Goal: Information Seeking & Learning: Learn about a topic

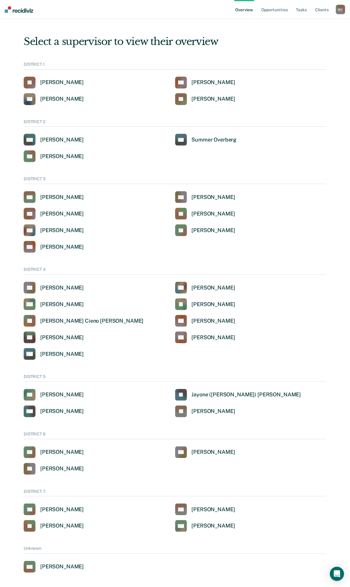
click at [342, 9] on div "W C" at bounding box center [340, 9] width 9 height 9
click at [312, 37] on link "Go to Operations" at bounding box center [317, 38] width 48 height 5
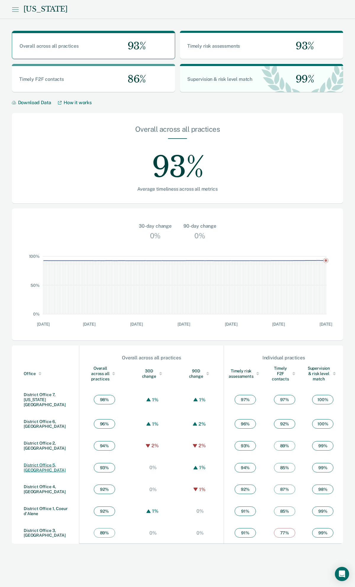
click at [42, 463] on link "District Office 5, [GEOGRAPHIC_DATA]" at bounding box center [45, 468] width 42 height 10
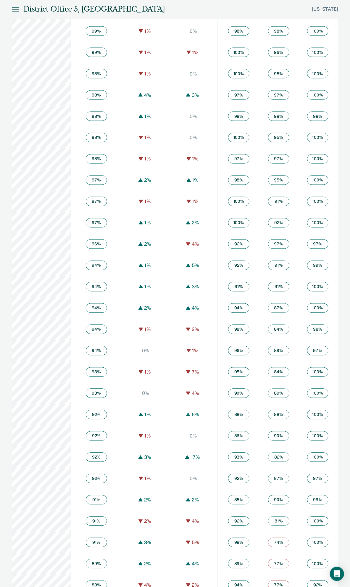
scroll to position [395, 0]
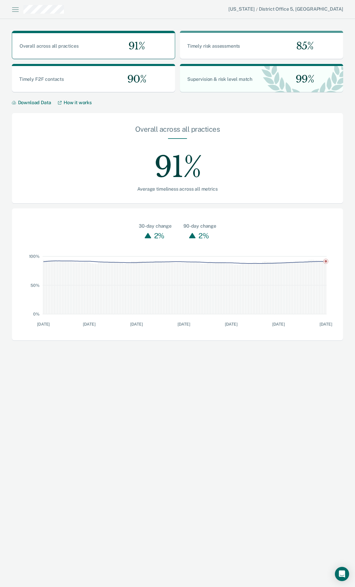
click at [15, 10] on icon at bounding box center [15, 9] width 7 height 7
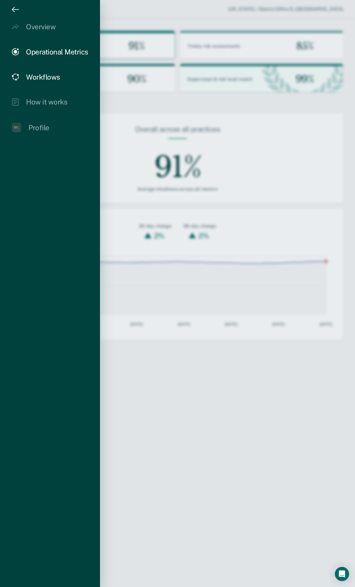
click at [38, 77] on div "Workflows" at bounding box center [43, 77] width 34 height 9
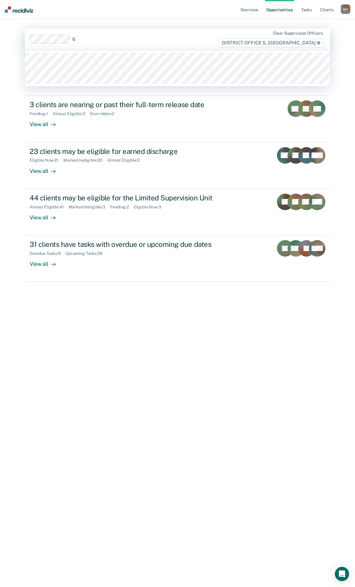
type input "lil"
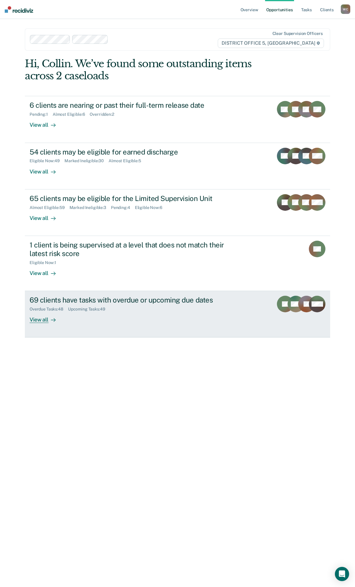
click at [44, 320] on div "View all" at bounding box center [46, 318] width 33 height 12
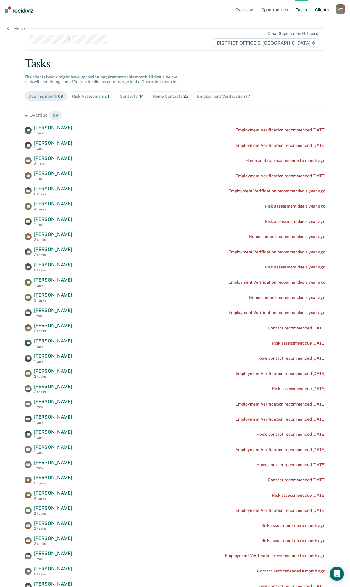
click at [324, 10] on link "Client s" at bounding box center [322, 9] width 16 height 19
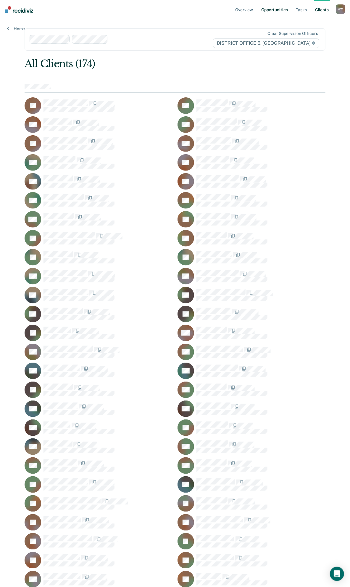
click at [273, 9] on link "Opportunities" at bounding box center [274, 9] width 29 height 19
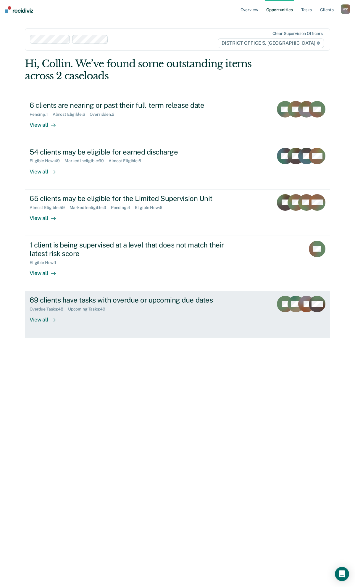
click at [281, 306] on rect at bounding box center [285, 304] width 17 height 17
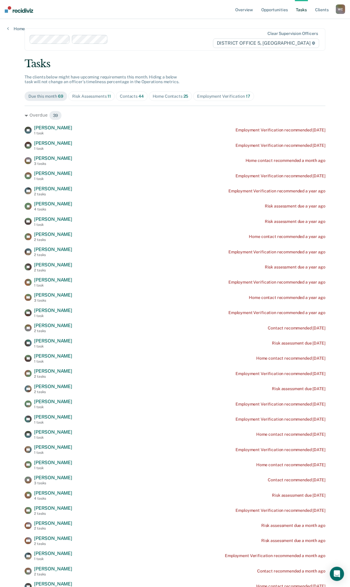
click at [342, 10] on div "W C" at bounding box center [340, 8] width 9 height 9
click at [241, 11] on link "Overview" at bounding box center [245, 9] width 20 height 19
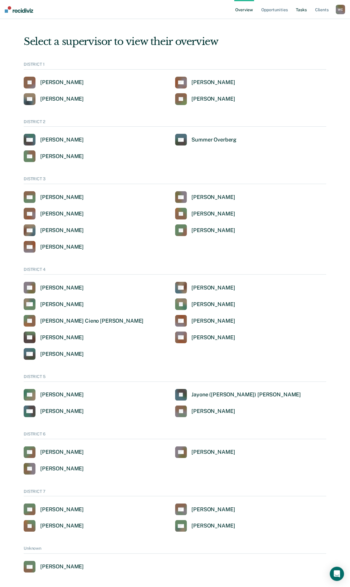
click at [303, 10] on link "Tasks" at bounding box center [301, 9] width 13 height 19
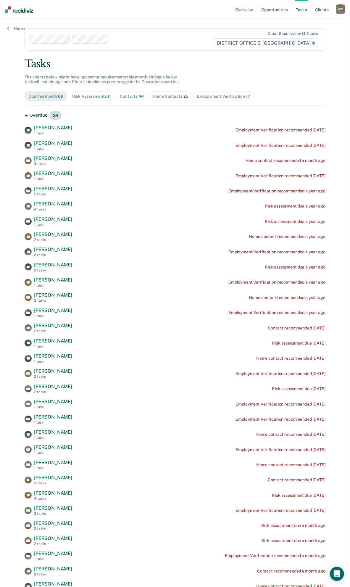
click at [25, 116] on icon at bounding box center [27, 116] width 4 height 2
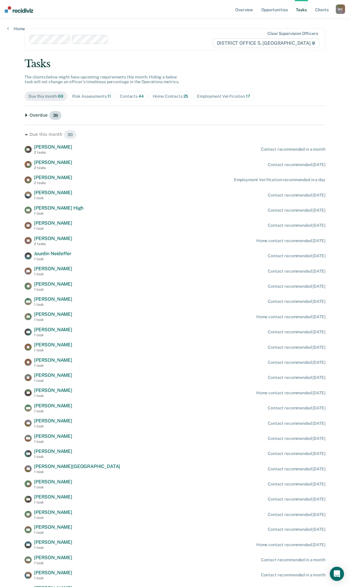
click at [25, 116] on icon at bounding box center [26, 115] width 2 height 4
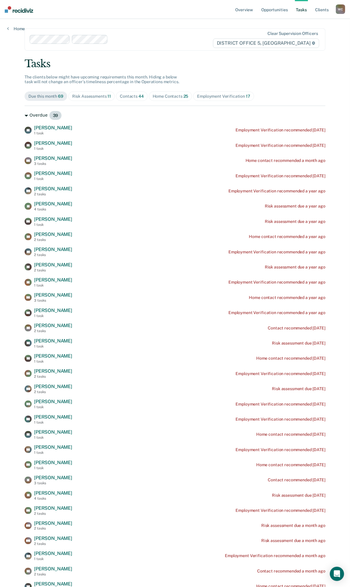
click at [25, 116] on icon at bounding box center [27, 116] width 4 height 2
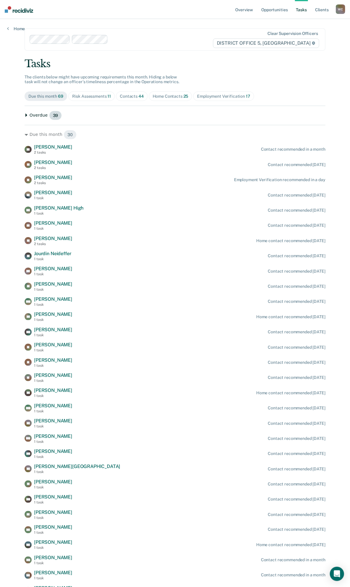
click at [25, 116] on icon at bounding box center [26, 115] width 2 height 4
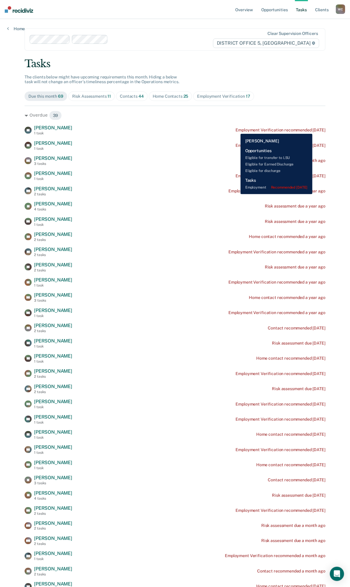
click at [321, 129] on div "Employment Verification recommended [DATE]" at bounding box center [281, 130] width 90 height 5
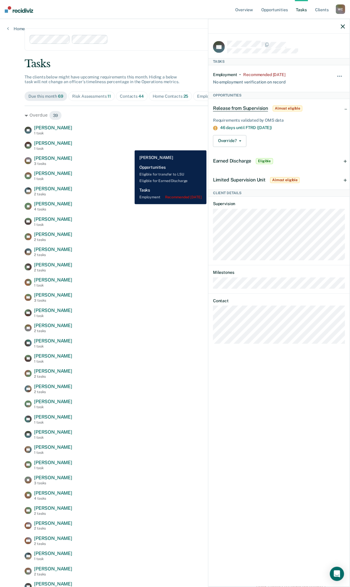
click at [130, 146] on div "EB [PERSON_NAME] 1 task Employment Verification recommended [DATE]" at bounding box center [175, 145] width 301 height 10
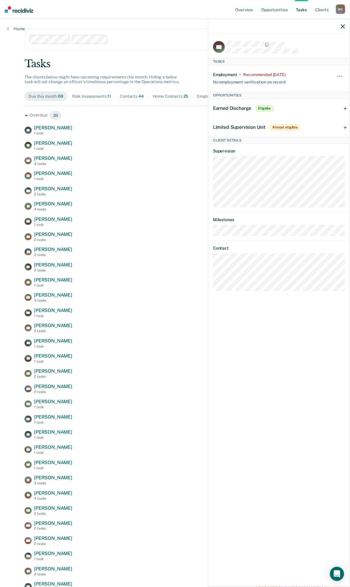
click at [181, 122] on div "Overdue 39 BF [PERSON_NAME] 1 task Employment Verification recommended [DATE] E…" at bounding box center [175, 410] width 301 height 608
click at [343, 27] on icon "button" at bounding box center [343, 26] width 4 height 4
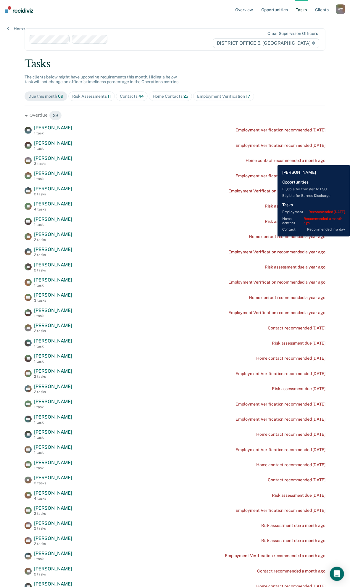
click at [273, 161] on div "Home contact recommended a month ago" at bounding box center [286, 160] width 80 height 5
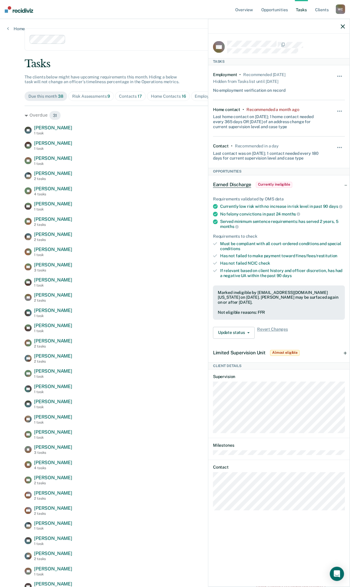
click at [112, 137] on div "BF [PERSON_NAME] 1 task Employment Verification recommended [DATE] EB [PERSON_N…" at bounding box center [175, 358] width 301 height 467
click at [343, 26] on icon "button" at bounding box center [343, 26] width 4 height 4
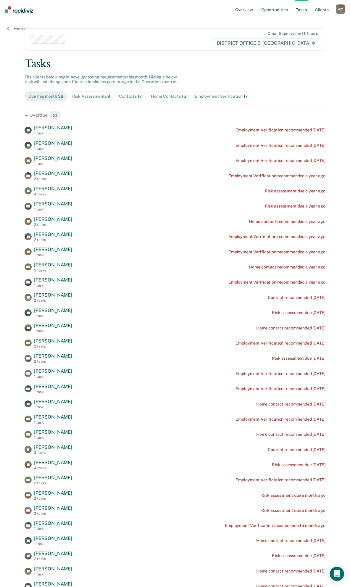
click at [138, 44] on div "Clear supervision officers DISTRICT OFFICE 5, [GEOGRAPHIC_DATA]" at bounding box center [175, 39] width 301 height 22
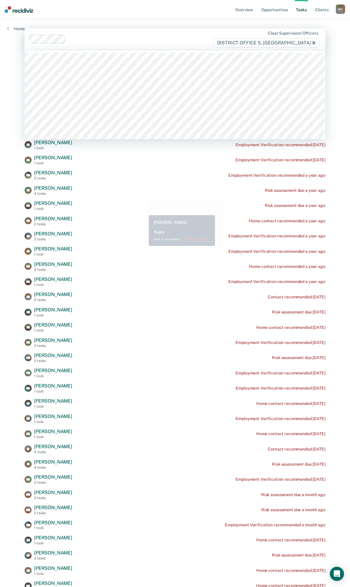
drag, startPoint x: 146, startPoint y: 214, endPoint x: 98, endPoint y: 152, distance: 78.2
click at [146, 208] on div "BF [PERSON_NAME] 1 task Employment Verification recommended [DATE] EB [PERSON_N…" at bounding box center [175, 357] width 301 height 467
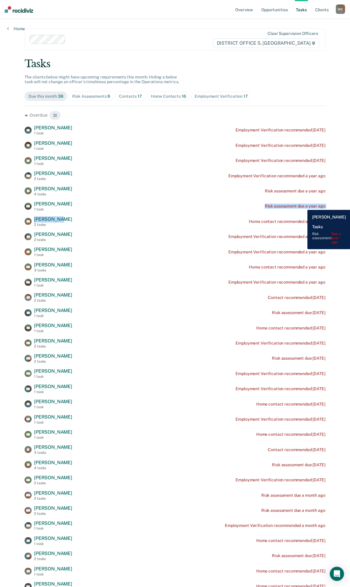
click at [303, 206] on div "Risk assessment due a year ago" at bounding box center [295, 206] width 61 height 5
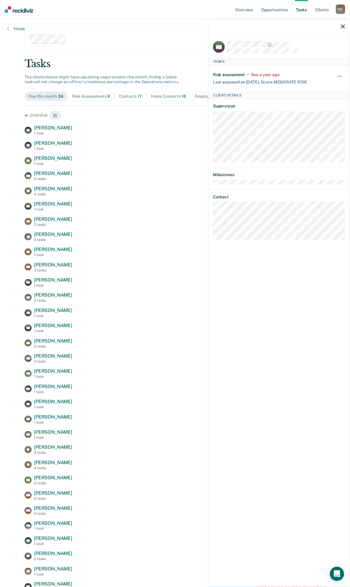
click at [152, 200] on div "BF [PERSON_NAME] 1 task Employment Verification recommended [DATE] EB [PERSON_N…" at bounding box center [175, 358] width 301 height 467
click at [344, 25] on icon "button" at bounding box center [343, 26] width 4 height 4
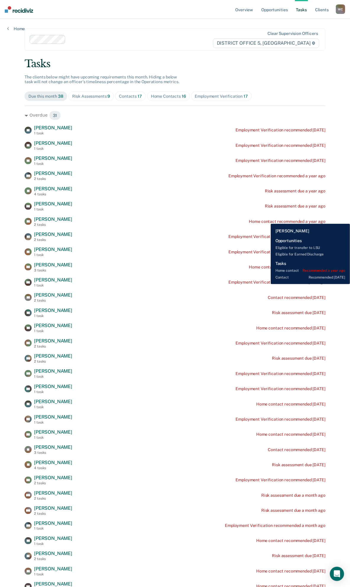
click at [267, 220] on div "Home contact recommended a year ago" at bounding box center [287, 221] width 76 height 5
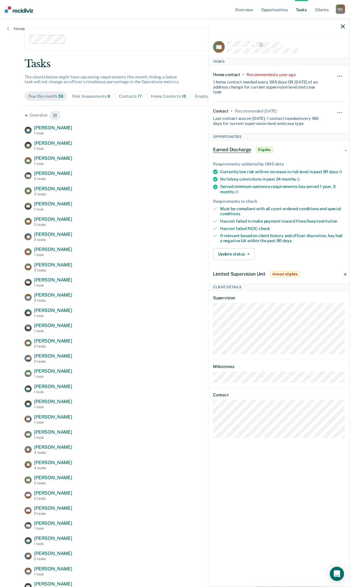
click at [131, 228] on div "BF [PERSON_NAME] 1 task Employment Verification recommended [DATE] EB [PERSON_N…" at bounding box center [175, 358] width 301 height 467
click at [342, 25] on icon "button" at bounding box center [343, 26] width 4 height 4
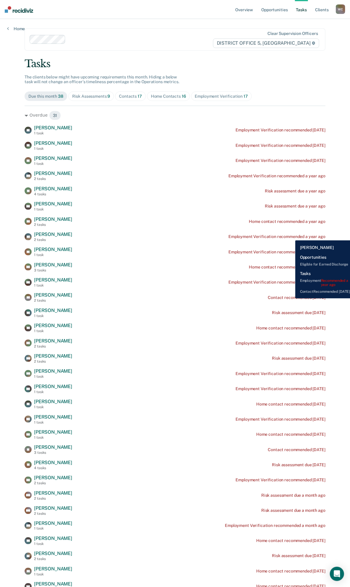
click at [291, 236] on div "Employment Verification recommended a year ago" at bounding box center [277, 236] width 97 height 5
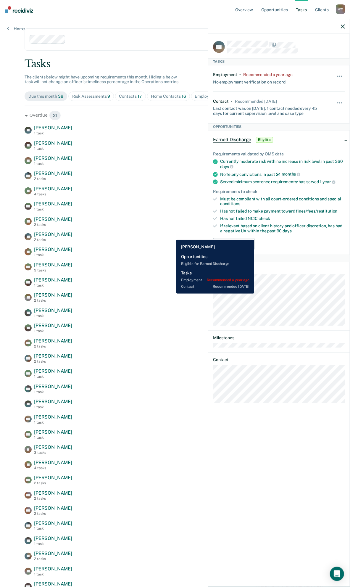
click at [172, 236] on div "SV [PERSON_NAME] 2 tasks Employment Verification recommended a year ago" at bounding box center [175, 237] width 301 height 10
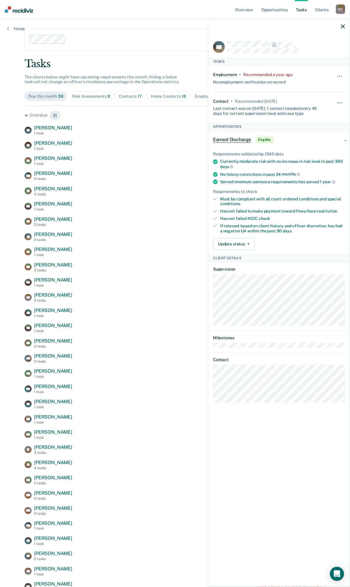
click at [344, 25] on icon "button" at bounding box center [343, 26] width 4 height 4
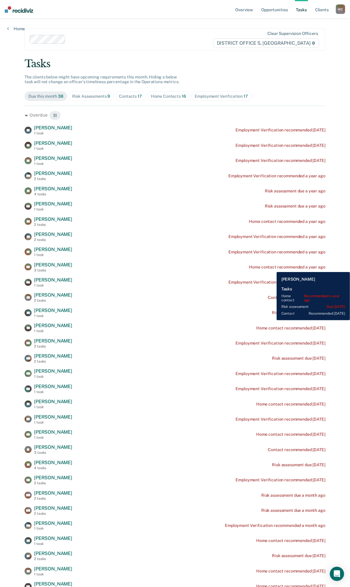
click at [273, 268] on div "Home contact recommended a year ago" at bounding box center [287, 267] width 76 height 5
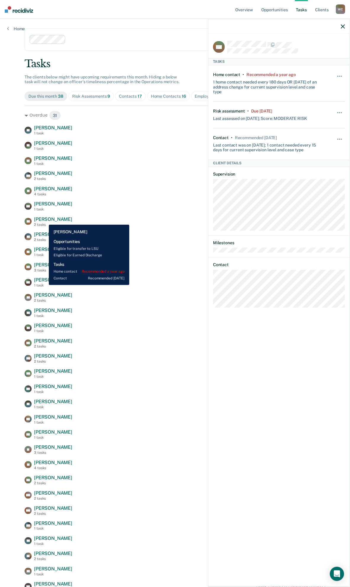
click at [44, 220] on span "[PERSON_NAME]" at bounding box center [53, 220] width 38 height 6
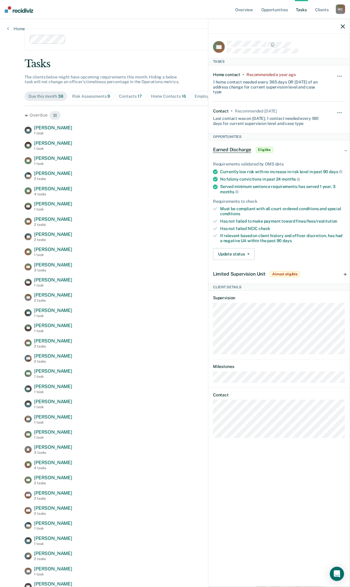
click at [344, 26] on icon "button" at bounding box center [343, 26] width 4 height 4
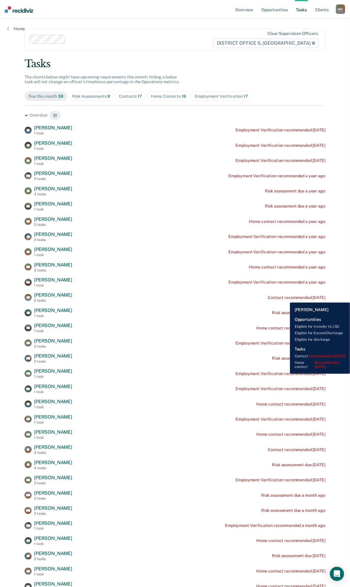
click at [286, 298] on div "Contact recommended [DATE]" at bounding box center [296, 297] width 57 height 5
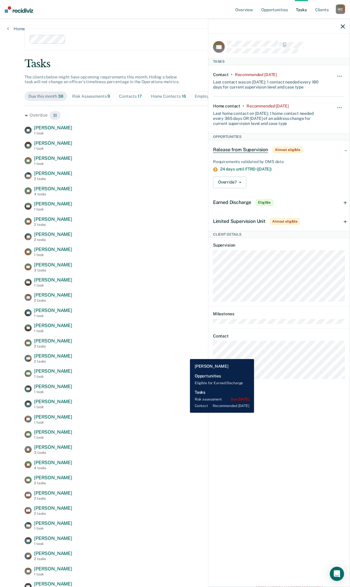
click at [186, 355] on div "RM [PERSON_NAME] 2 tasks Risk assessment due [DATE]" at bounding box center [175, 358] width 301 height 10
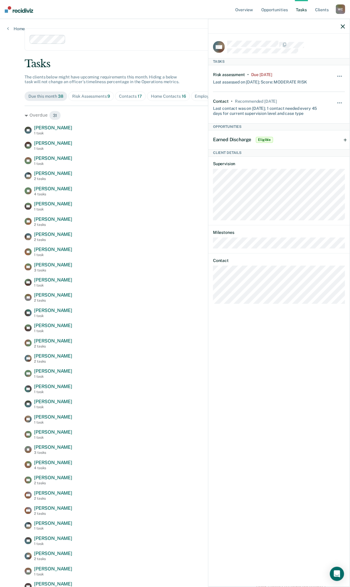
click at [344, 28] on icon "button" at bounding box center [343, 26] width 4 height 4
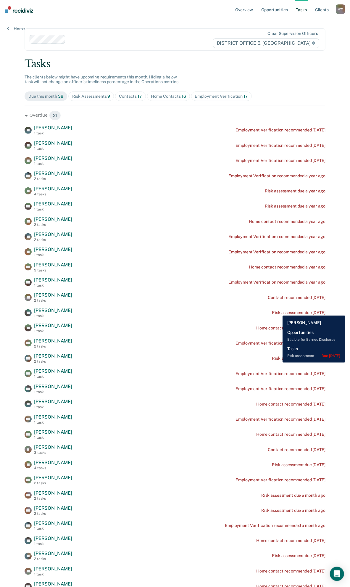
click at [278, 311] on div "Risk assessment due [DATE]" at bounding box center [298, 312] width 53 height 5
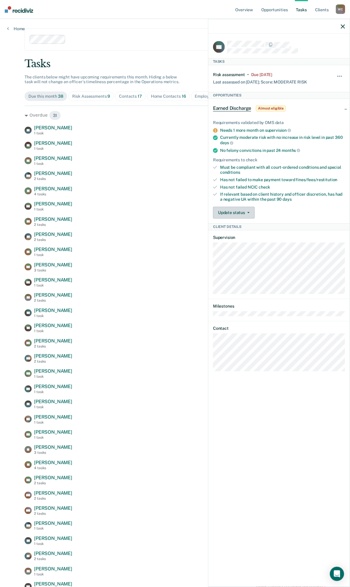
click at [249, 210] on button "Update status" at bounding box center [234, 213] width 42 height 12
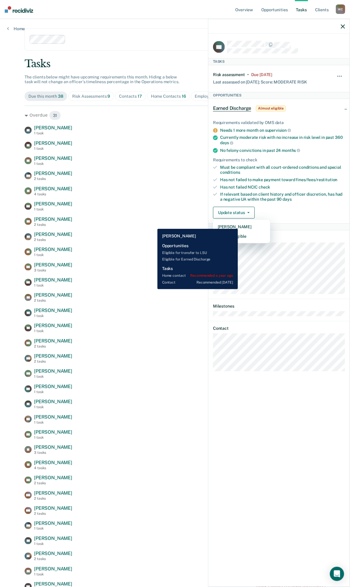
click at [153, 225] on div "RS [PERSON_NAME] 2 tasks Home contact recommended a year ago" at bounding box center [175, 222] width 301 height 10
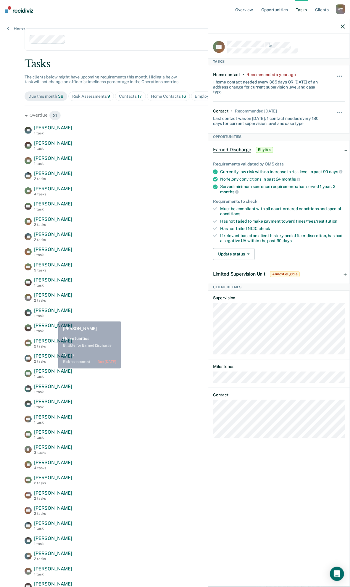
click at [51, 323] on span "[PERSON_NAME]" at bounding box center [53, 326] width 38 height 6
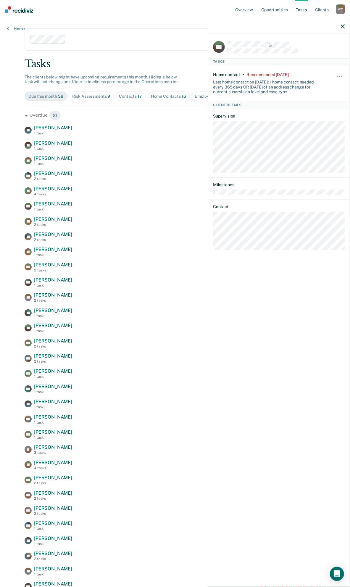
click at [344, 25] on icon "button" at bounding box center [343, 26] width 4 height 4
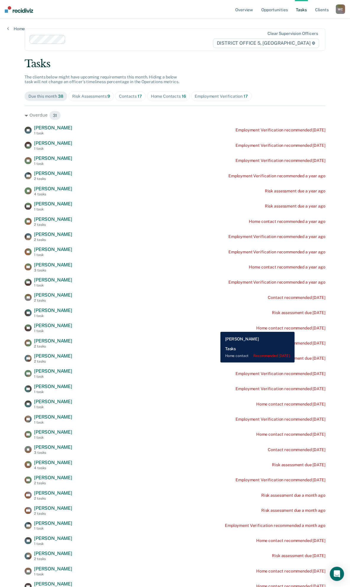
click at [307, 328] on div "Home contact recommended [DATE]" at bounding box center [291, 328] width 69 height 5
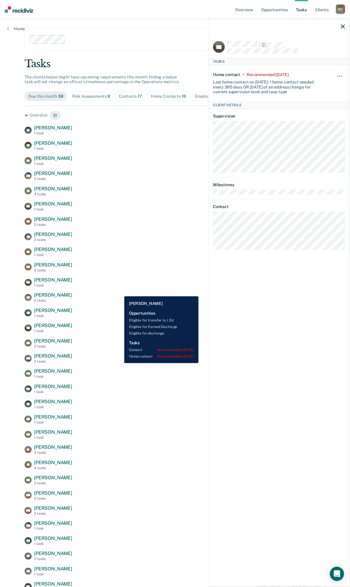
click at [120, 292] on div "BF [PERSON_NAME] 1 task Employment Verification recommended [DATE] EB [PERSON_N…" at bounding box center [175, 358] width 301 height 467
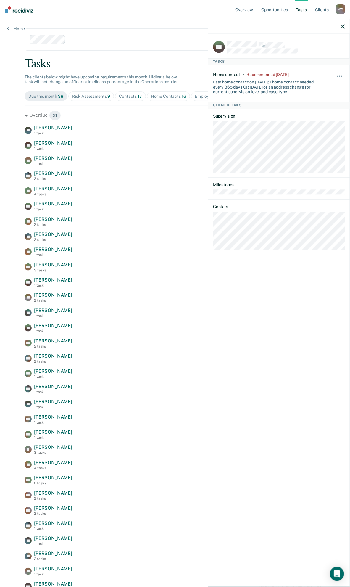
drag, startPoint x: 341, startPoint y: 25, endPoint x: 340, endPoint y: 29, distance: 4.5
click at [341, 24] on icon "button" at bounding box center [343, 26] width 4 height 4
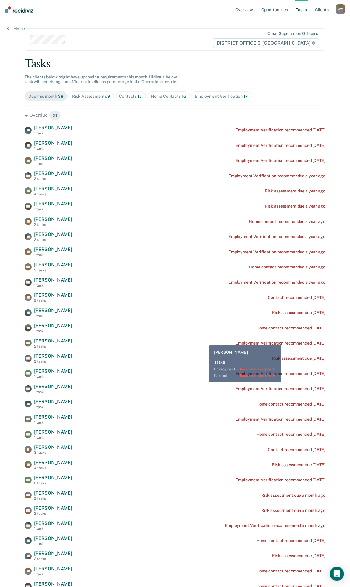
drag, startPoint x: 293, startPoint y: 339, endPoint x: 293, endPoint y: 343, distance: 4.1
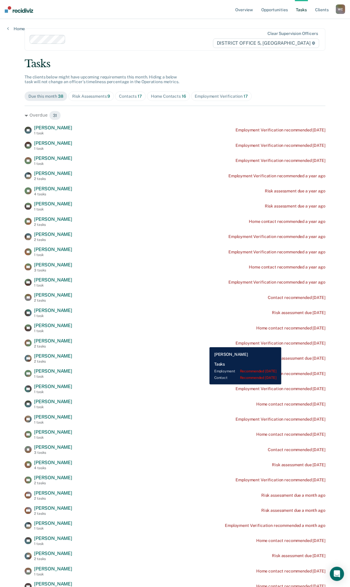
drag, startPoint x: 293, startPoint y: 343, endPoint x: 179, endPoint y: 343, distance: 114.4
click at [137, 329] on div "[PERSON_NAME] 1 task Home contact recommended [DATE]" at bounding box center [175, 328] width 301 height 10
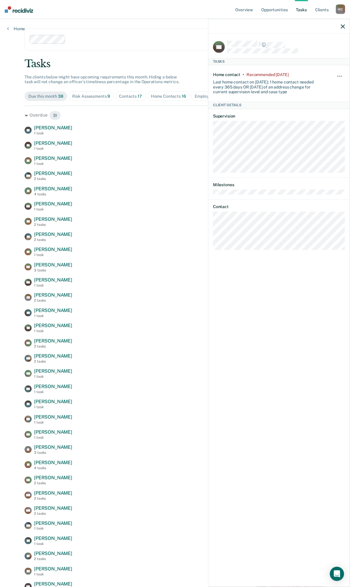
drag, startPoint x: 342, startPoint y: 26, endPoint x: 312, endPoint y: 100, distance: 79.7
click at [342, 27] on icon "button" at bounding box center [343, 26] width 4 height 4
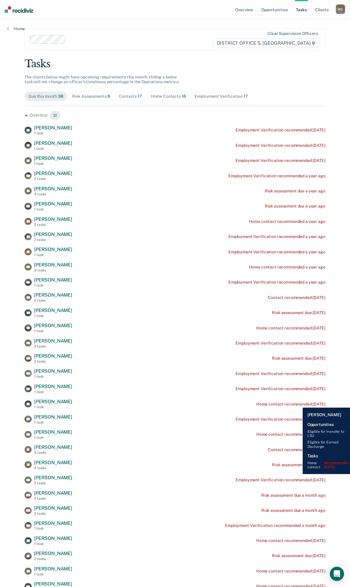
click at [299, 403] on div "Home contact recommended [DATE]" at bounding box center [291, 404] width 69 height 5
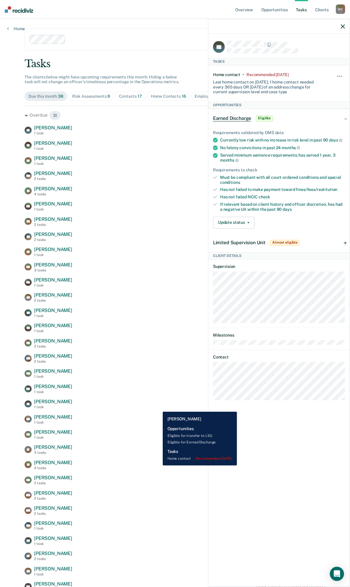
click at [158, 408] on div "PT [PERSON_NAME] 1 task Home contact recommended [DATE]" at bounding box center [175, 404] width 301 height 10
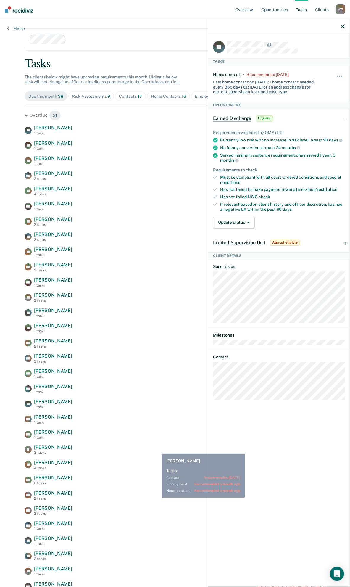
click at [157, 450] on div "[PERSON_NAME] [PERSON_NAME] 3 tasks Contact recommended [DATE]" at bounding box center [175, 450] width 301 height 10
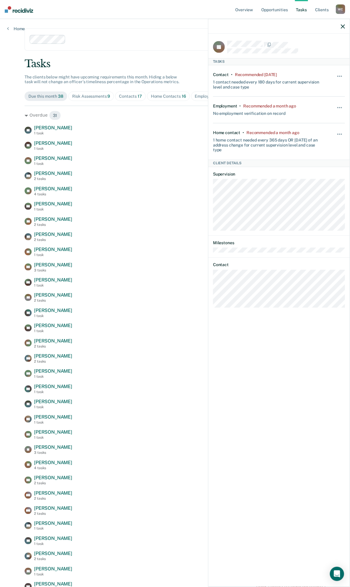
click at [167, 244] on div "BF [PERSON_NAME] 1 task Employment Verification recommended [DATE] EB [PERSON_N…" at bounding box center [175, 358] width 301 height 467
click at [342, 28] on icon "button" at bounding box center [343, 26] width 4 height 4
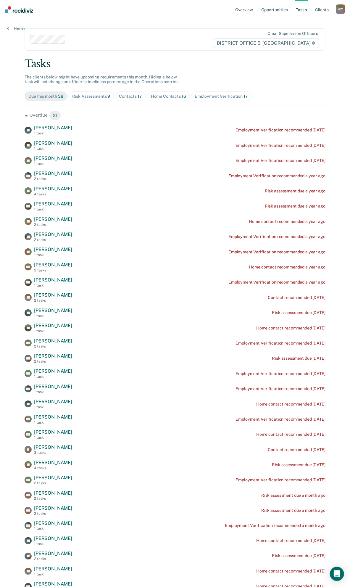
click at [158, 96] on div "Home Contacts 16" at bounding box center [168, 96] width 35 height 5
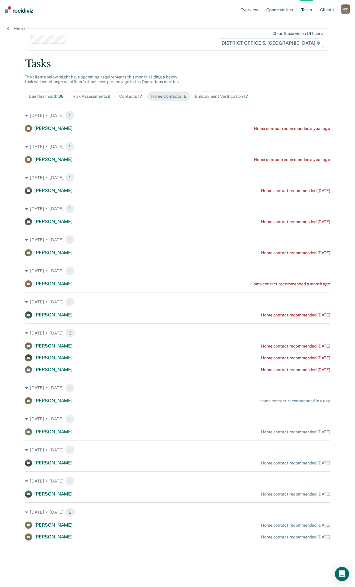
click at [304, 9] on link "Tasks" at bounding box center [306, 9] width 13 height 19
click at [278, 9] on link "Opportunities" at bounding box center [279, 9] width 29 height 19
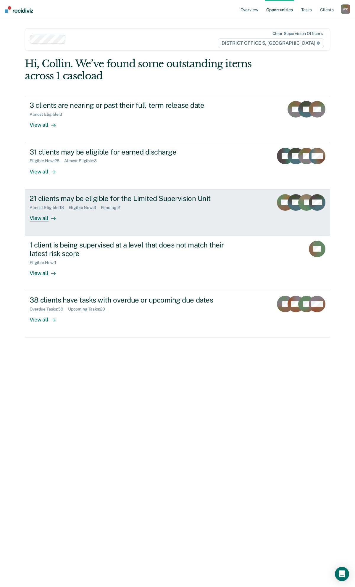
click at [138, 199] on div "21 clients may be eligible for the Limited Supervision Unit" at bounding box center [134, 198] width 208 height 9
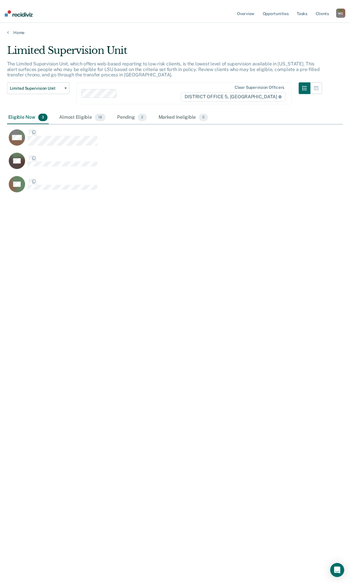
scroll to position [497, 336]
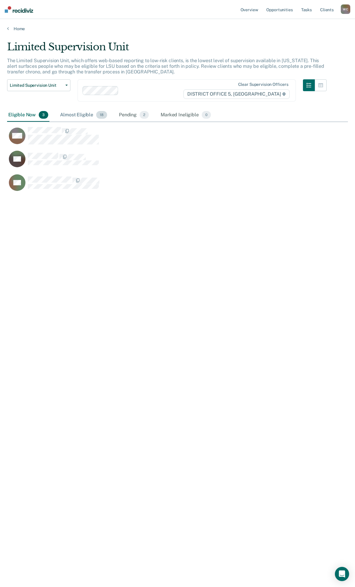
click at [77, 119] on div "Almost Eligible 18" at bounding box center [83, 115] width 49 height 13
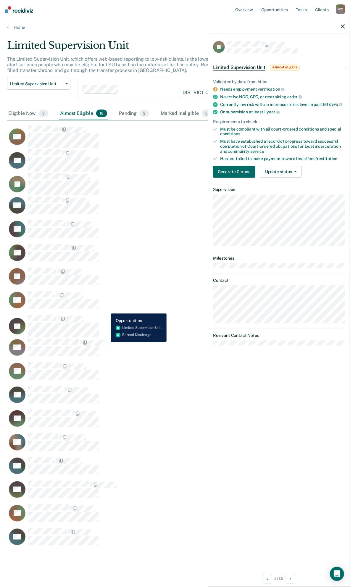
scroll to position [0, 0]
